Goal: Transaction & Acquisition: Obtain resource

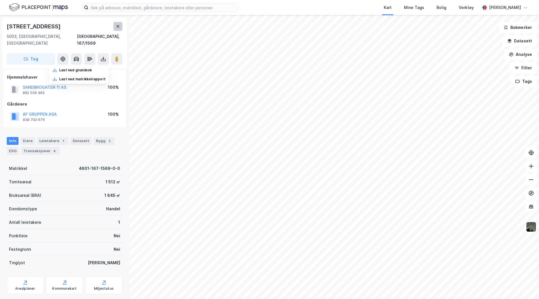
click at [119, 26] on icon at bounding box center [118, 26] width 4 height 4
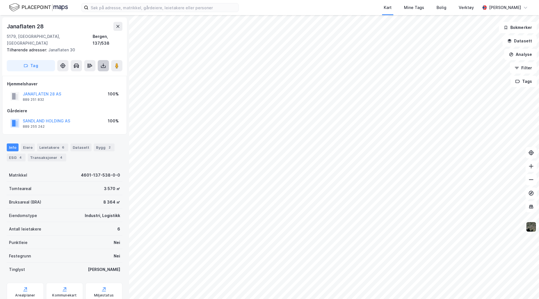
click at [103, 63] on icon at bounding box center [104, 66] width 6 height 6
click at [87, 75] on div "Last ned grunnbok" at bounding box center [75, 77] width 33 height 4
